Goal: Navigation & Orientation: Find specific page/section

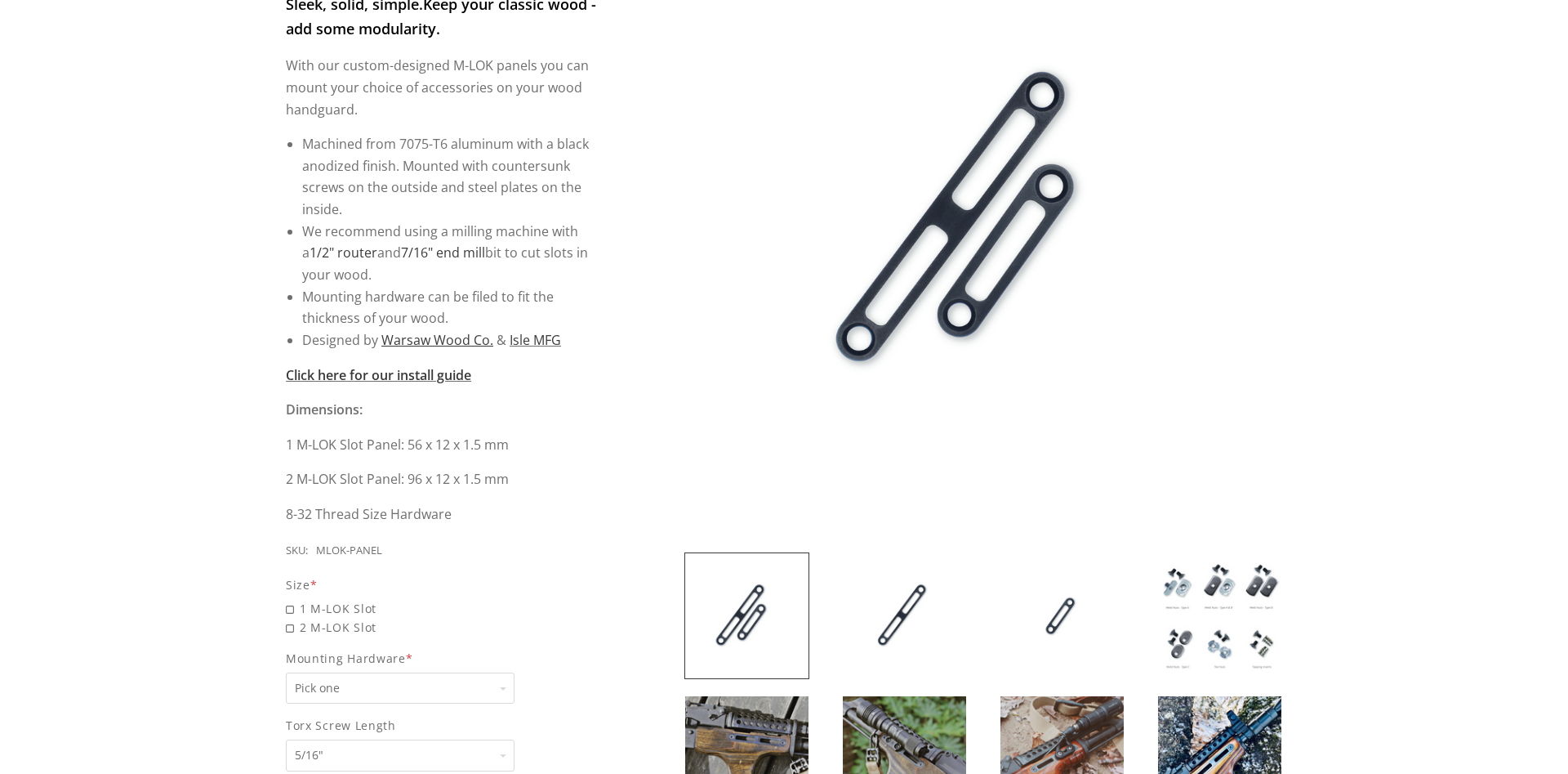
scroll to position [416, 0]
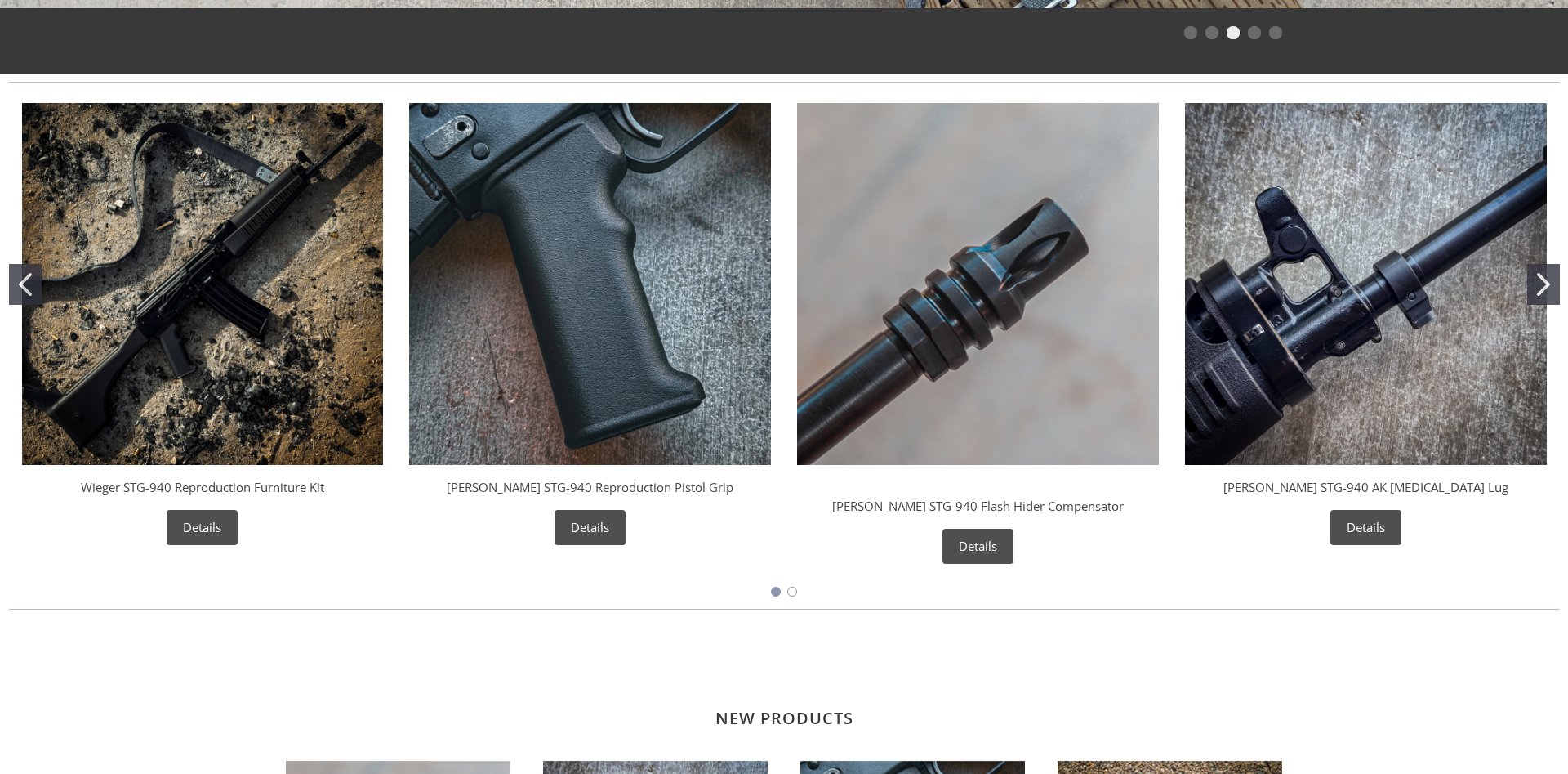
scroll to position [750, 0]
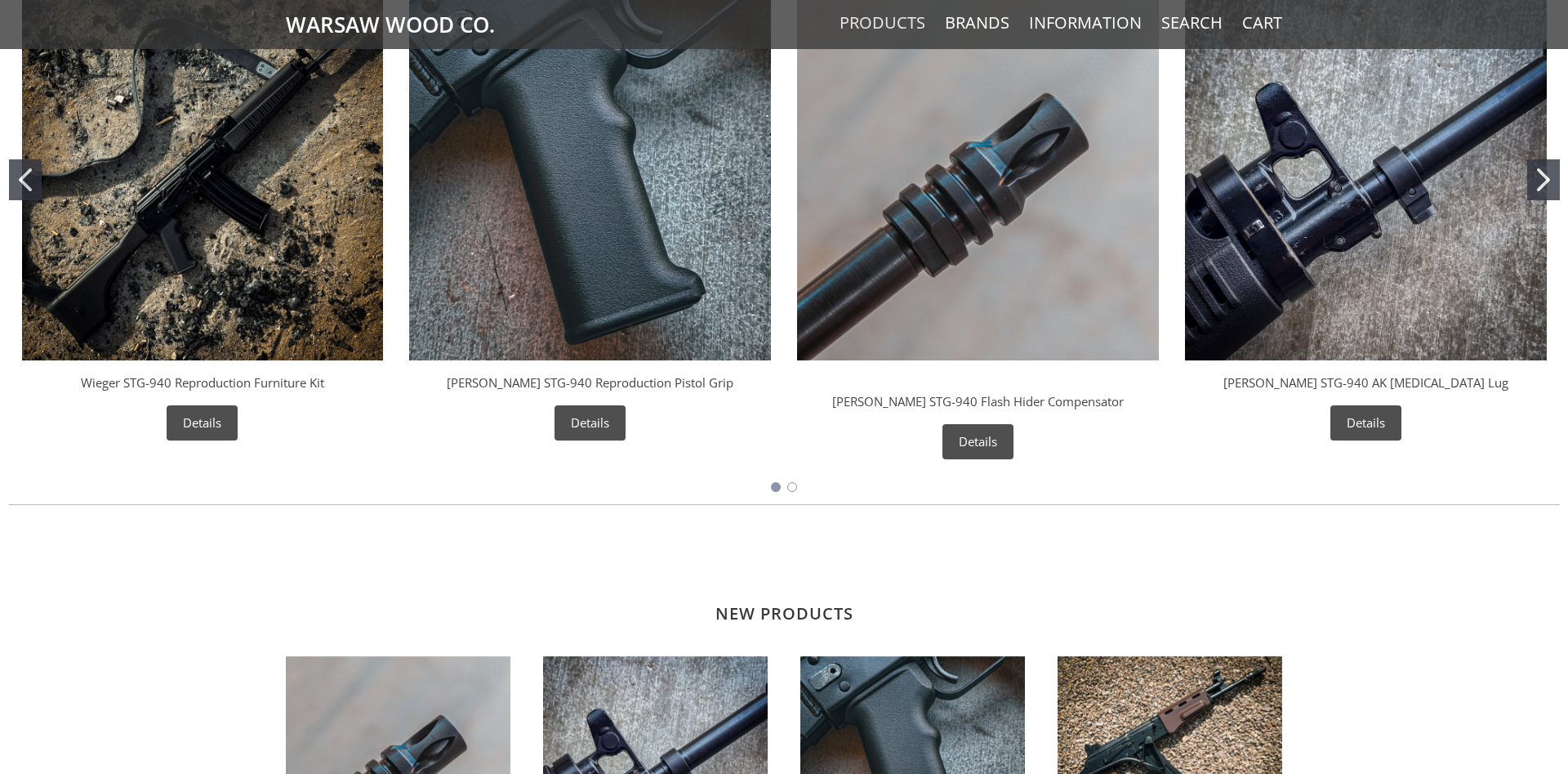
click at [881, 24] on link "Products" at bounding box center [882, 23] width 86 height 21
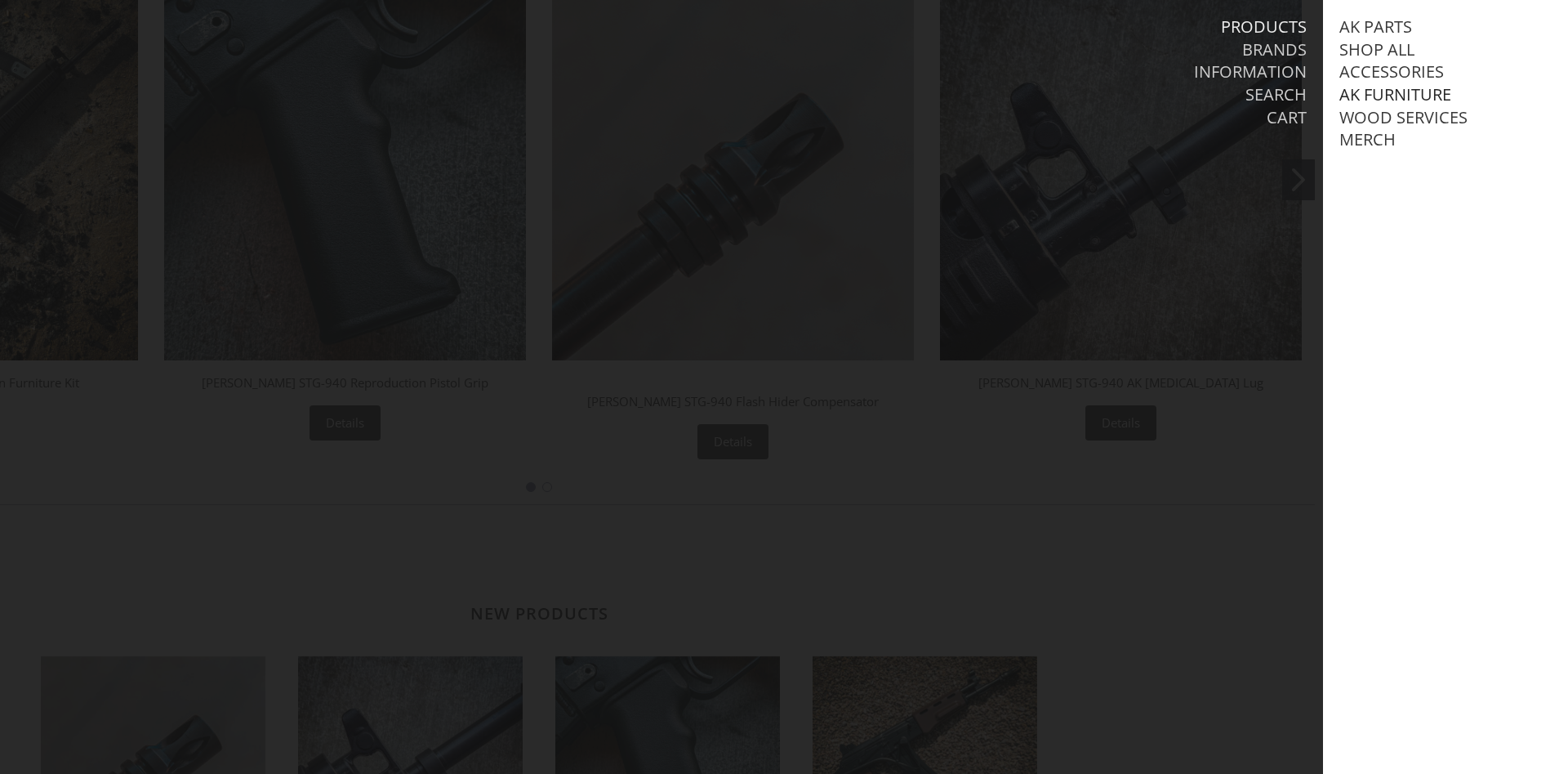
click at [1385, 89] on link "AK Furniture" at bounding box center [1395, 95] width 112 height 21
click at [1415, 112] on link "View all AK Furniture" at bounding box center [1448, 117] width 186 height 21
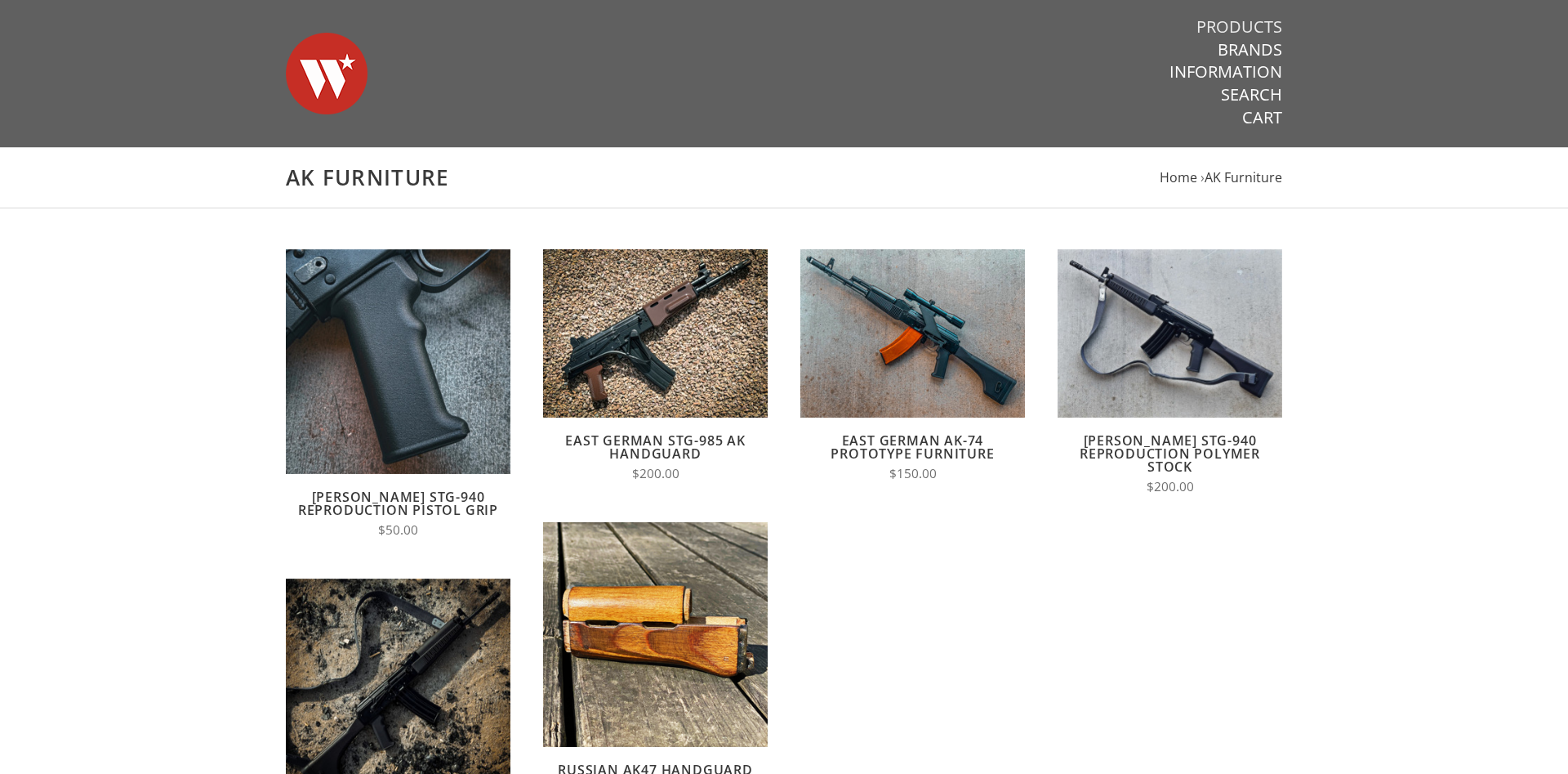
click at [1247, 20] on link "Products" at bounding box center [1239, 27] width 86 height 21
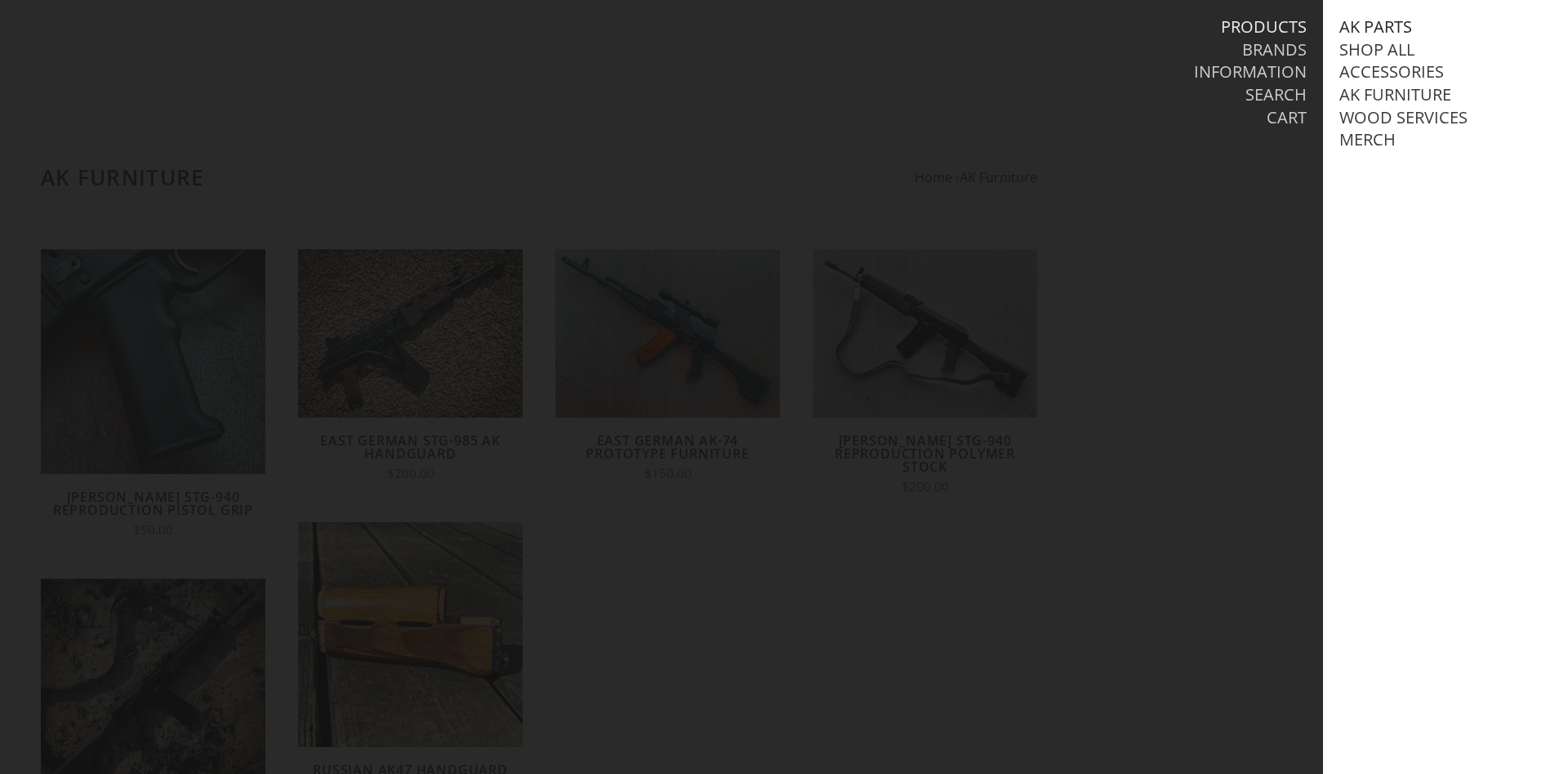
click at [1367, 23] on link "AK Parts" at bounding box center [1376, 27] width 73 height 21
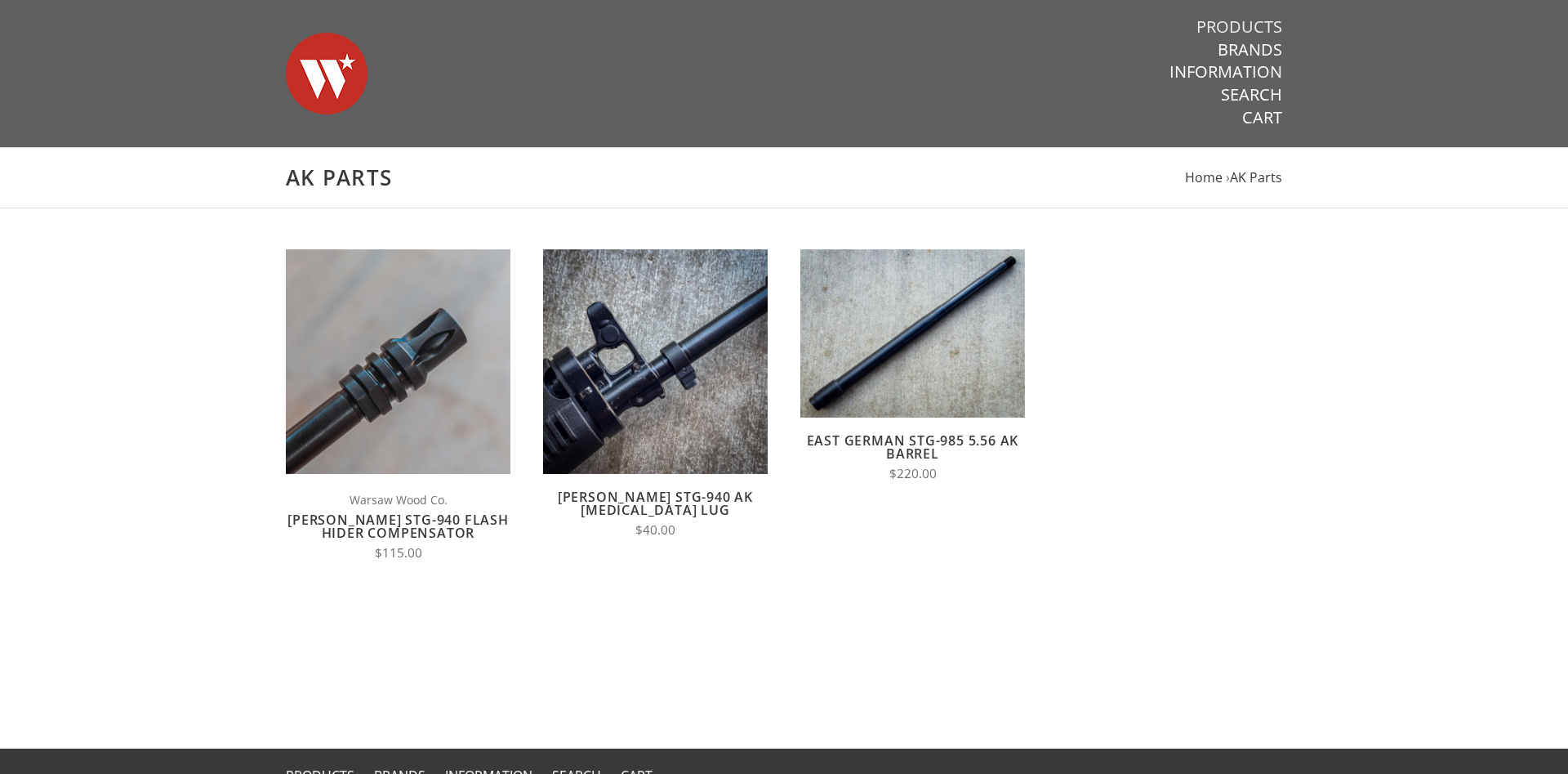
click at [1257, 26] on link "Products" at bounding box center [1239, 27] width 86 height 21
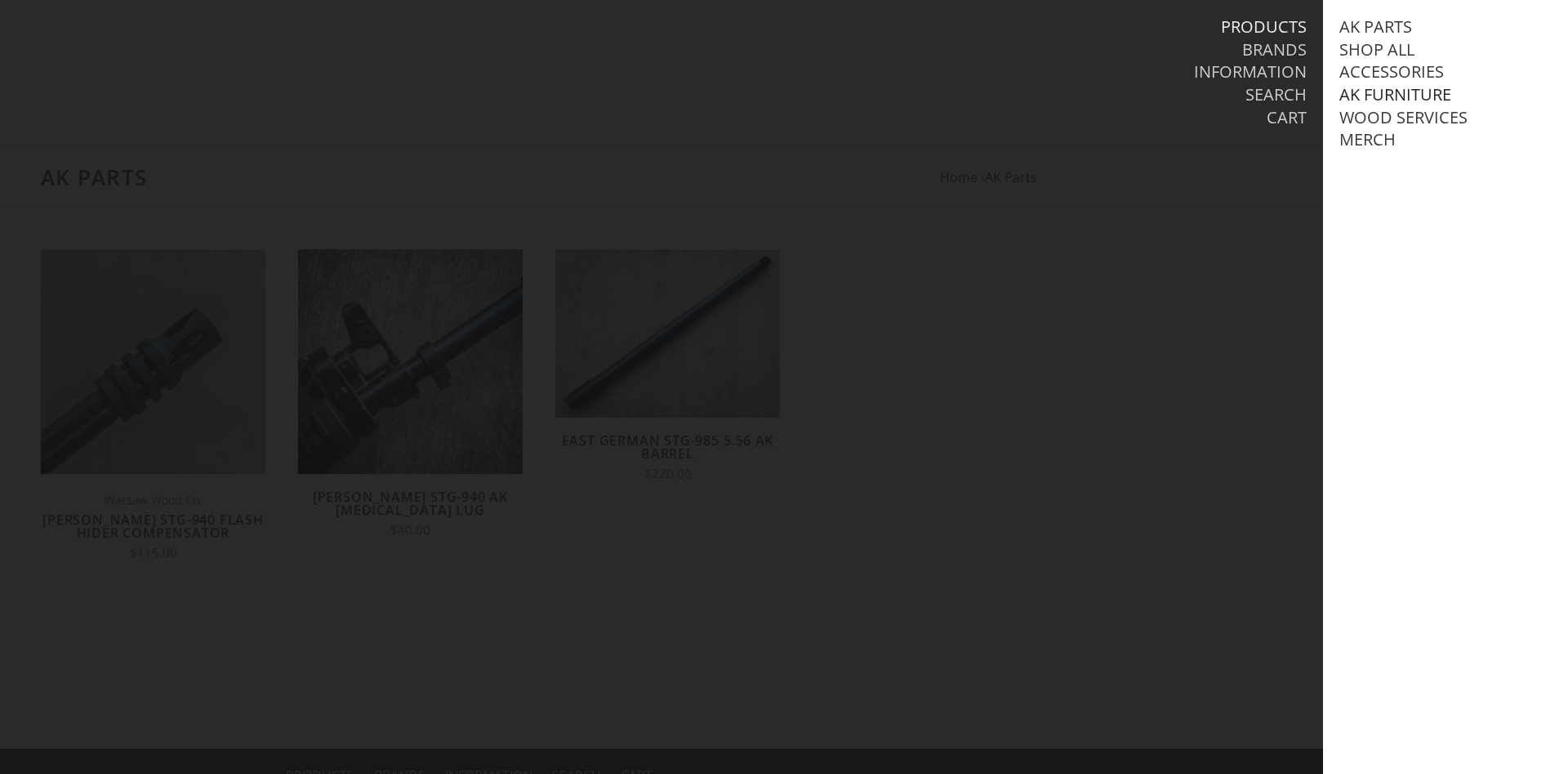
click at [1379, 95] on link "AK Furniture" at bounding box center [1395, 95] width 112 height 21
click at [1376, 72] on link "Accessories" at bounding box center [1391, 72] width 105 height 21
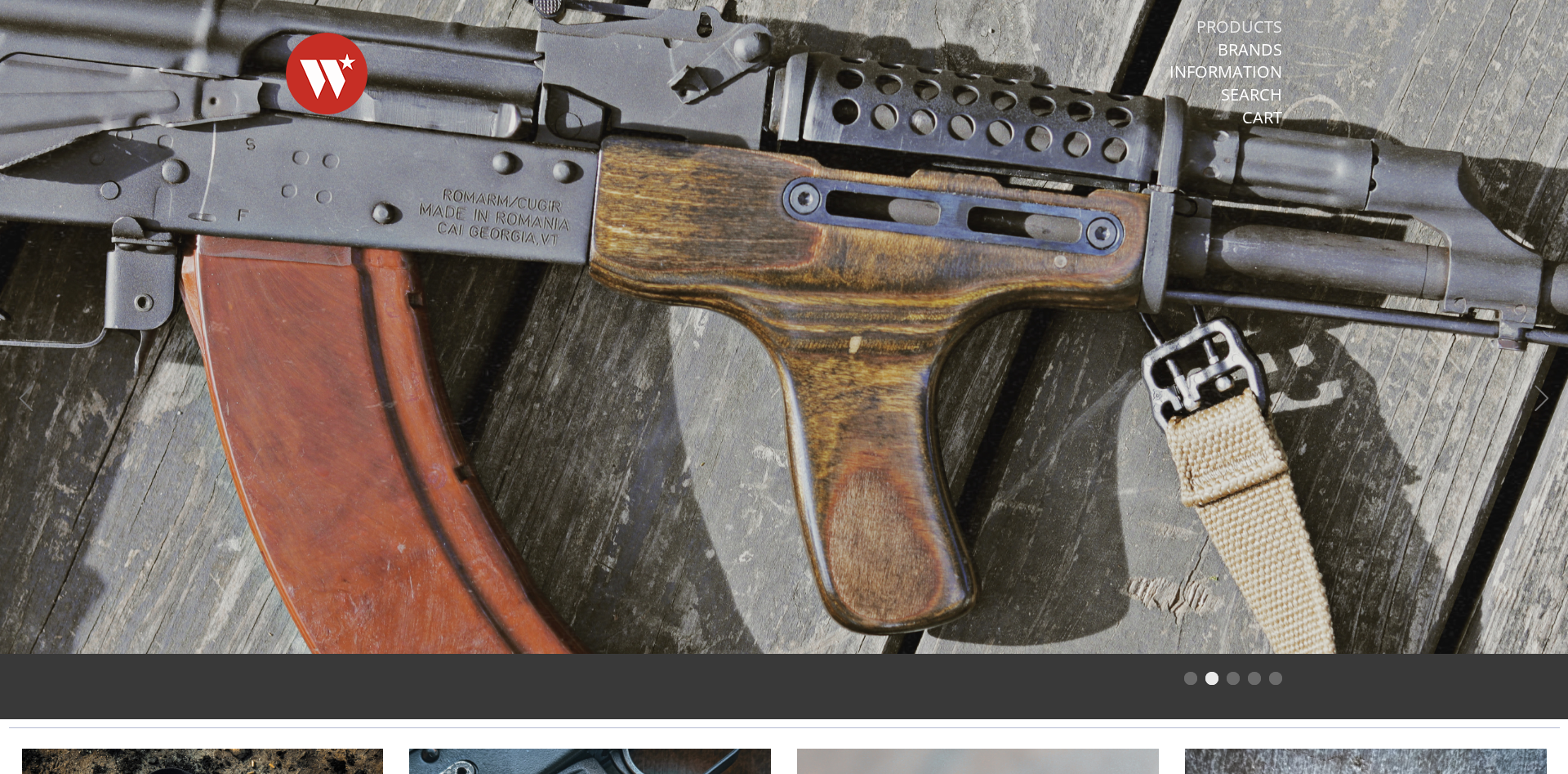
click at [1265, 27] on link "Products" at bounding box center [1239, 27] width 86 height 21
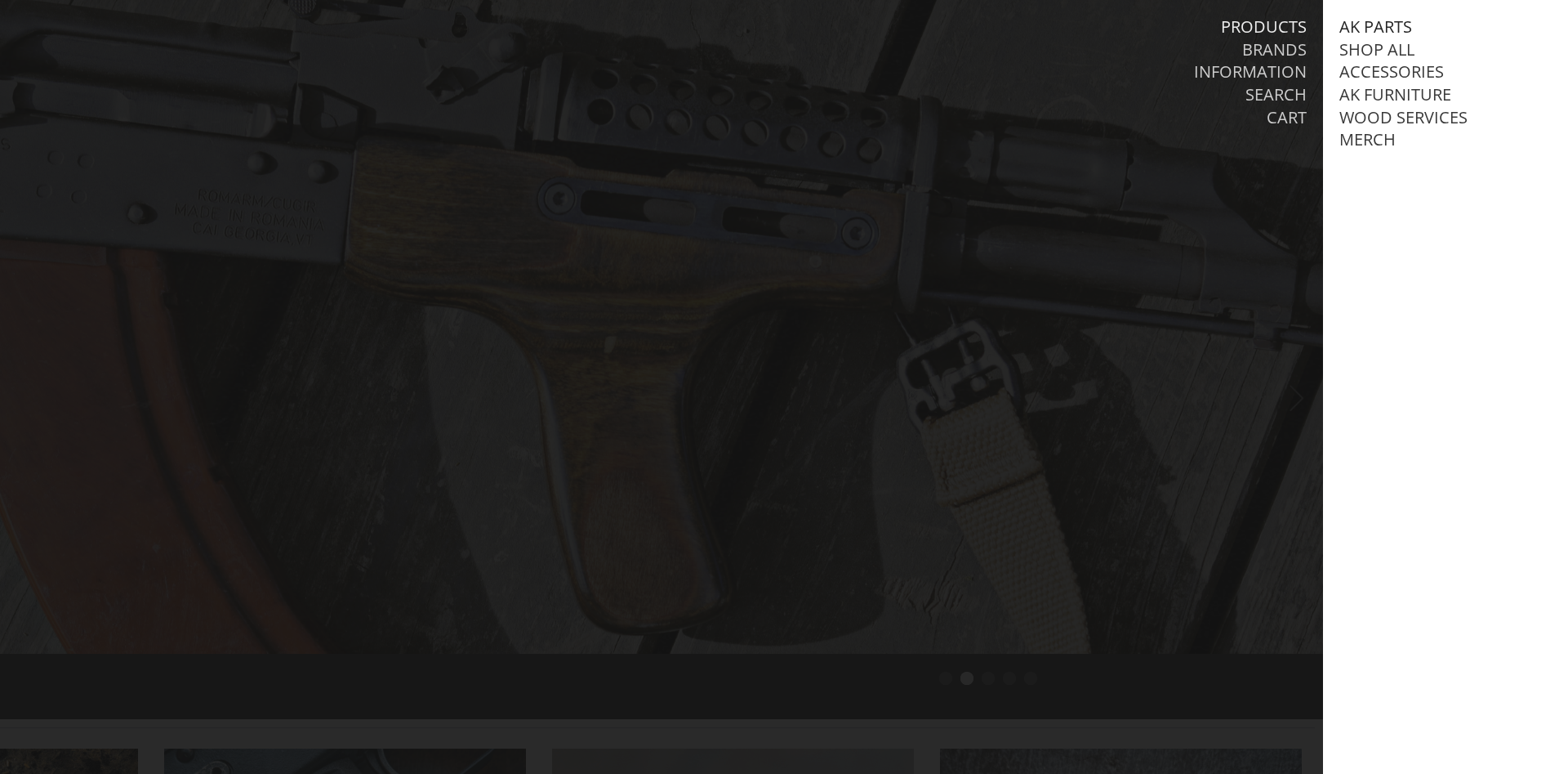
click at [1381, 26] on link "AK Parts" at bounding box center [1376, 27] width 73 height 21
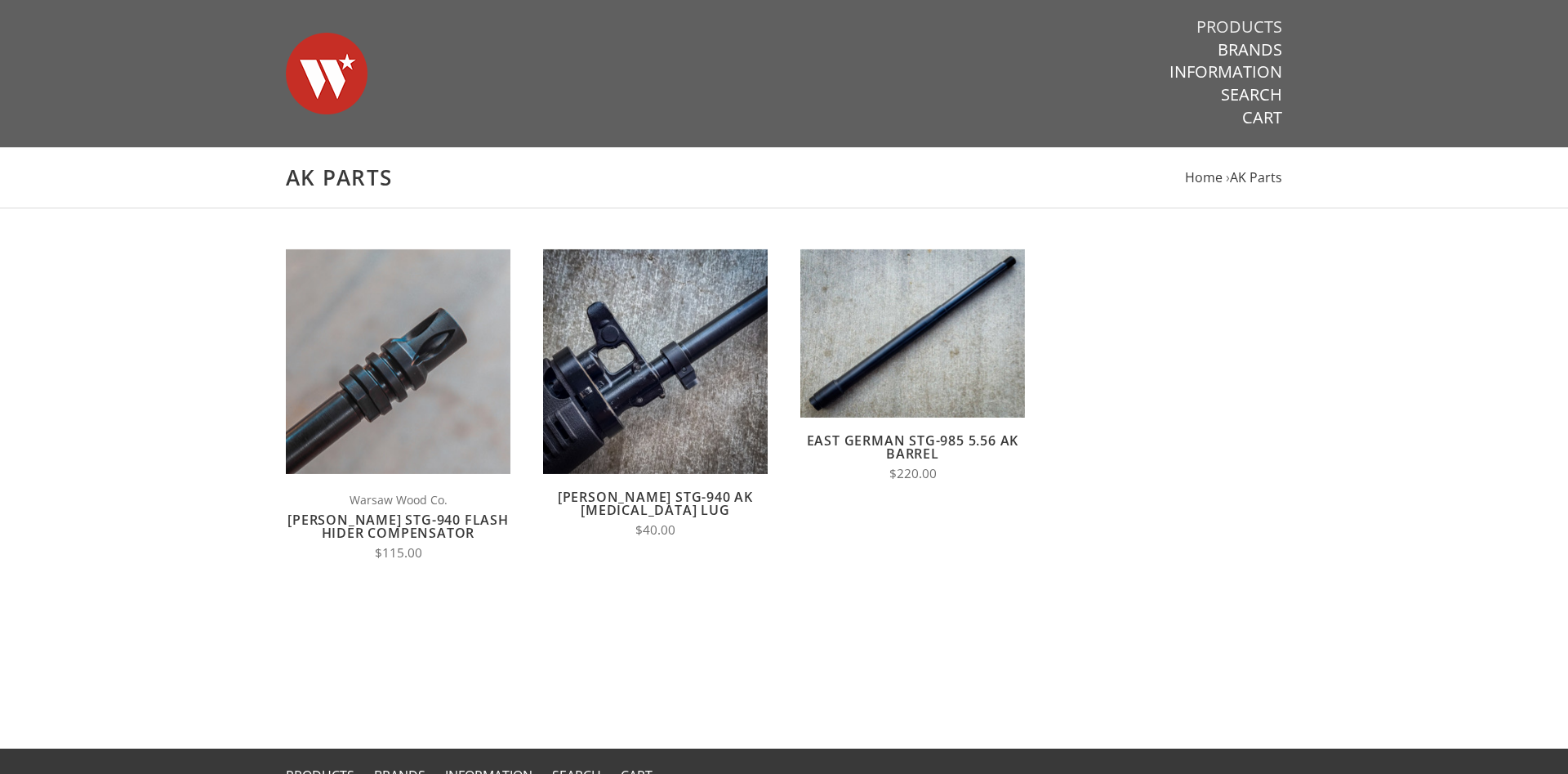
click at [1269, 26] on link "Products" at bounding box center [1239, 27] width 86 height 21
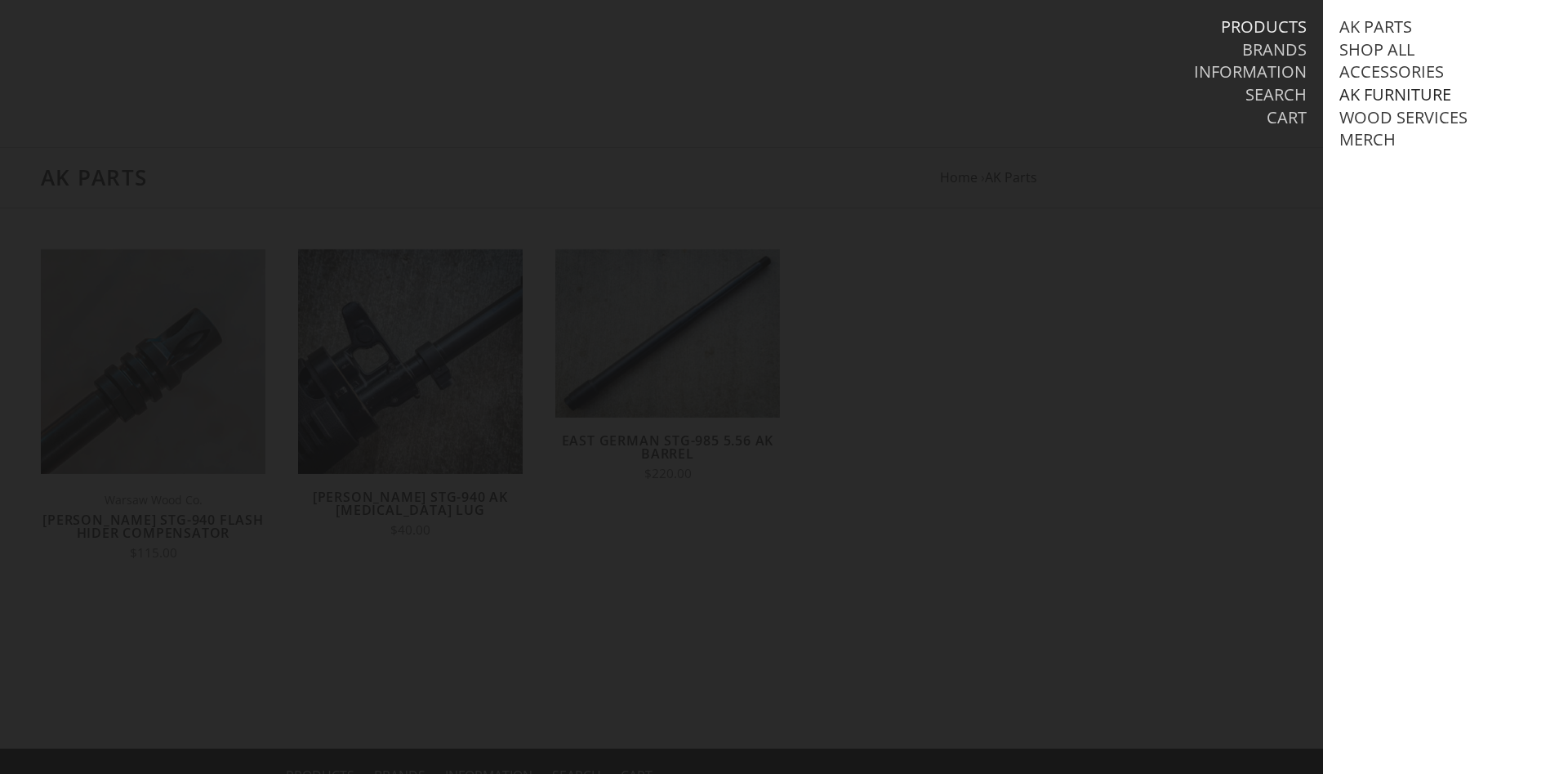
click at [1390, 89] on link "AK Furniture" at bounding box center [1395, 95] width 112 height 21
click at [1400, 113] on link "View all AK Furniture" at bounding box center [1448, 117] width 186 height 21
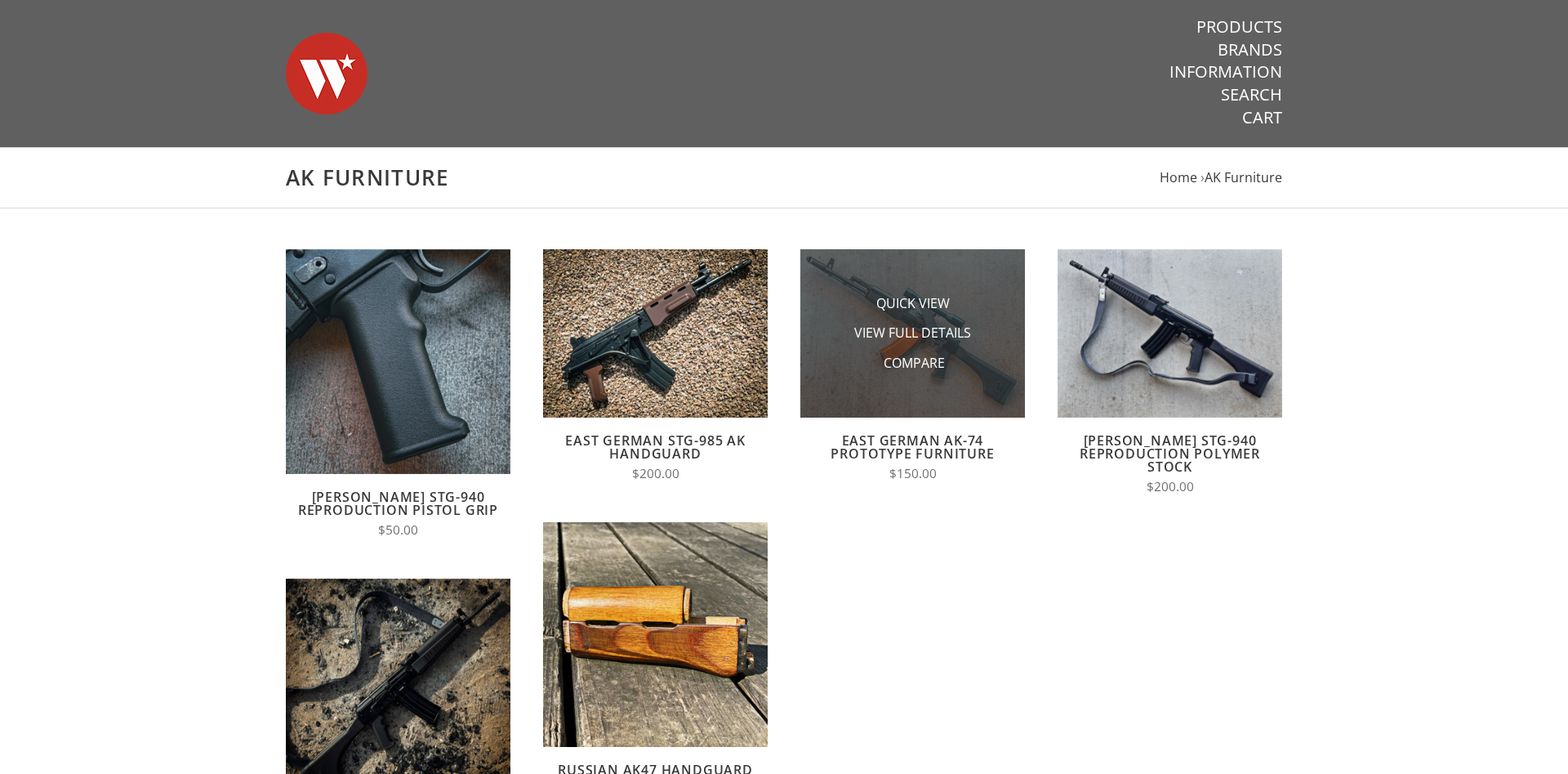
click at [962, 381] on img at bounding box center [913, 333] width 225 height 168
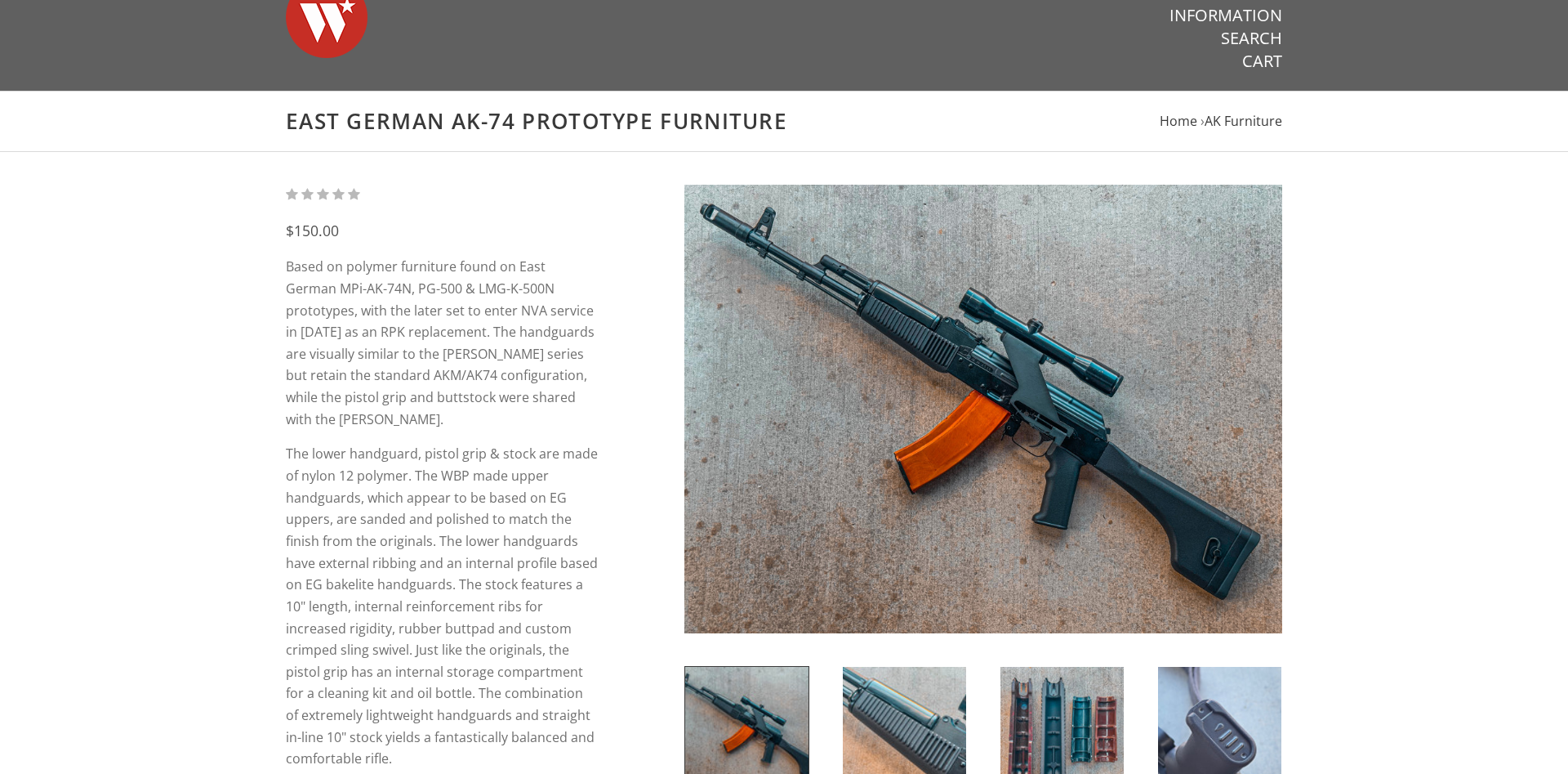
scroll to position [166, 0]
